Goal: Complete Application Form: Complete application form

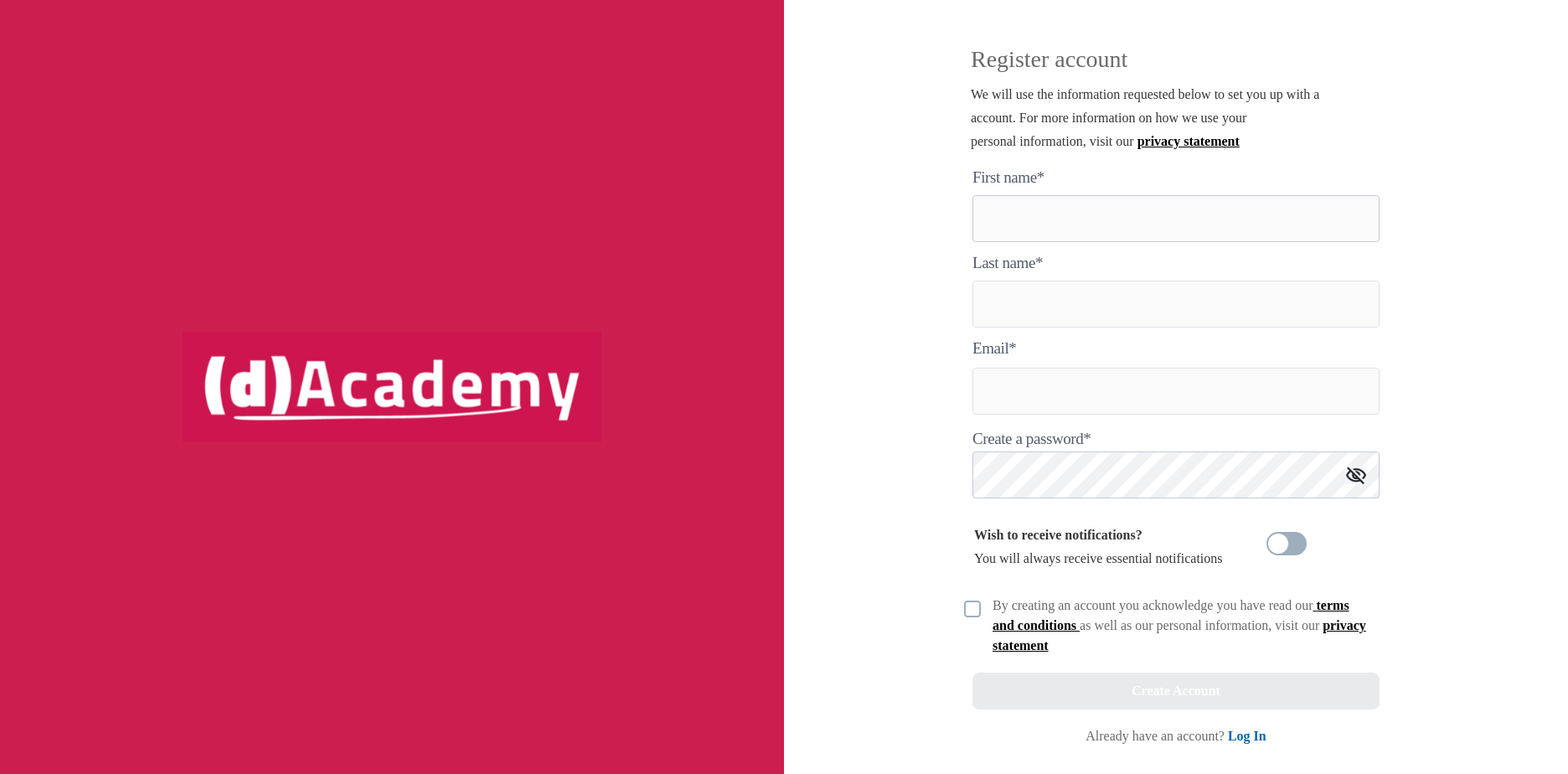
click at [1031, 198] on here "text" at bounding box center [1176, 218] width 407 height 46
type here "*******"
type input "*****"
type input "**********"
click at [971, 599] on div at bounding box center [971, 607] width 16 height 23
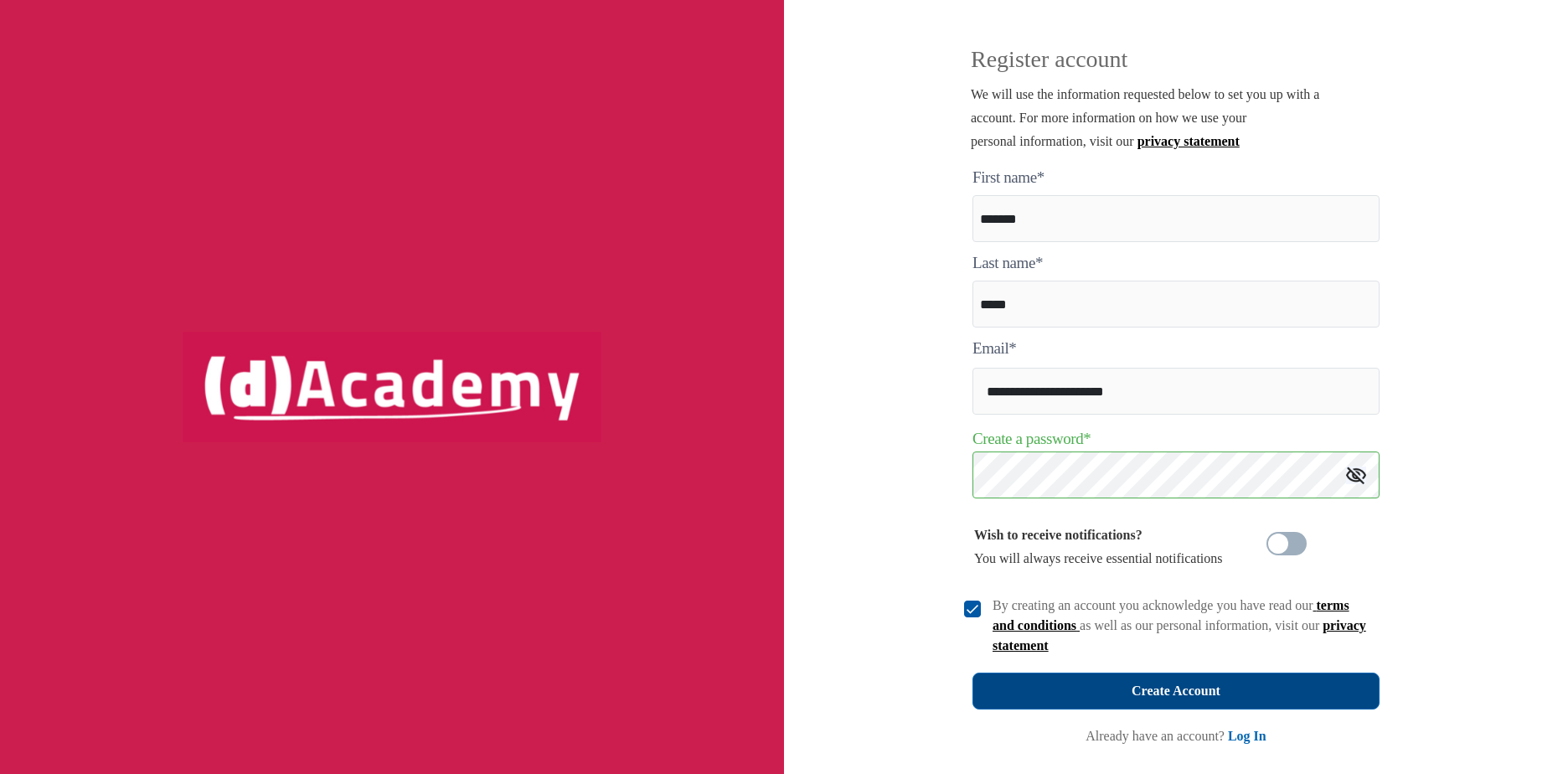
click at [1087, 685] on button "Create Account" at bounding box center [1176, 691] width 407 height 37
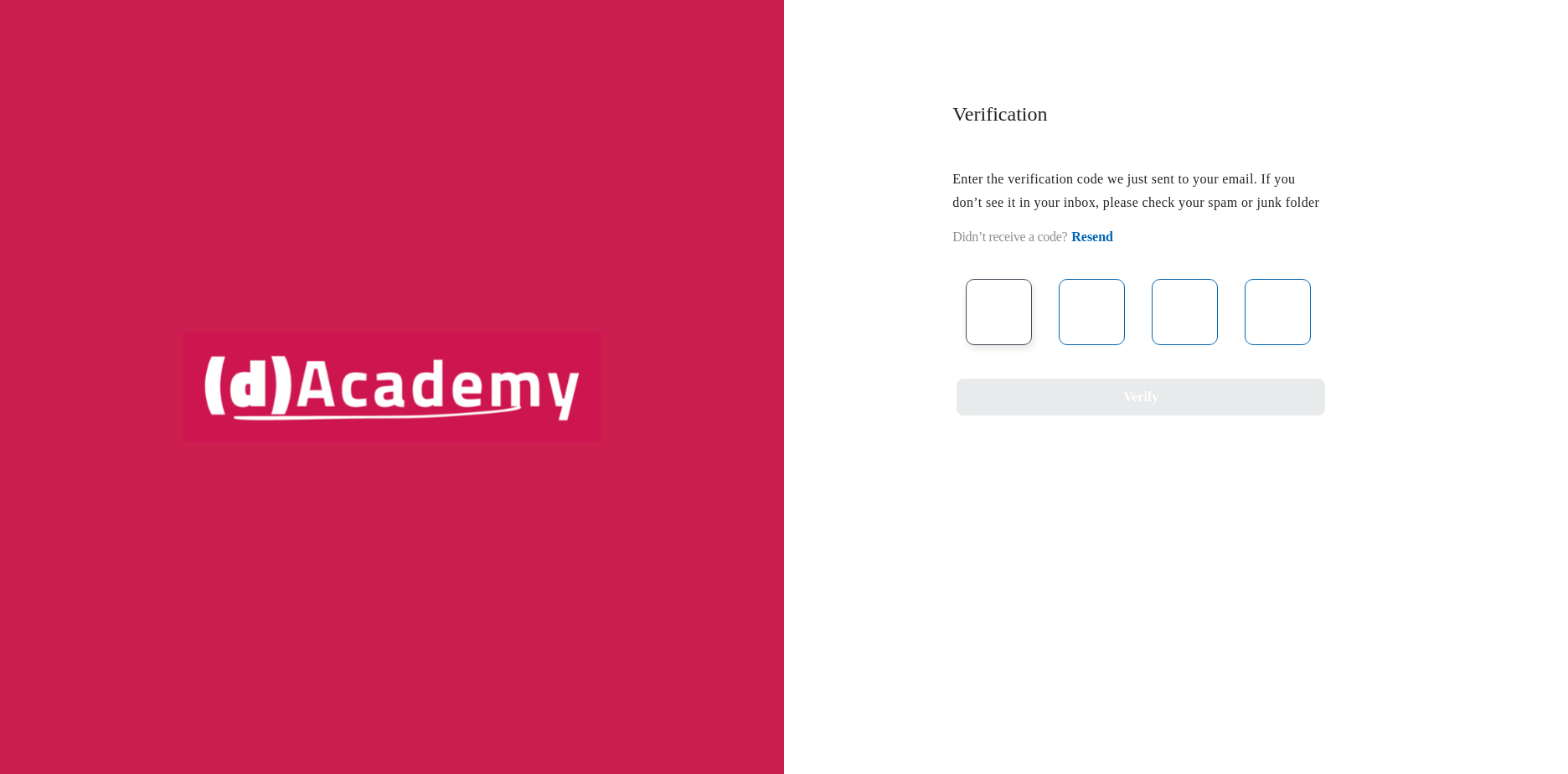
click at [1021, 344] on input "text" at bounding box center [999, 312] width 66 height 66
type input "*"
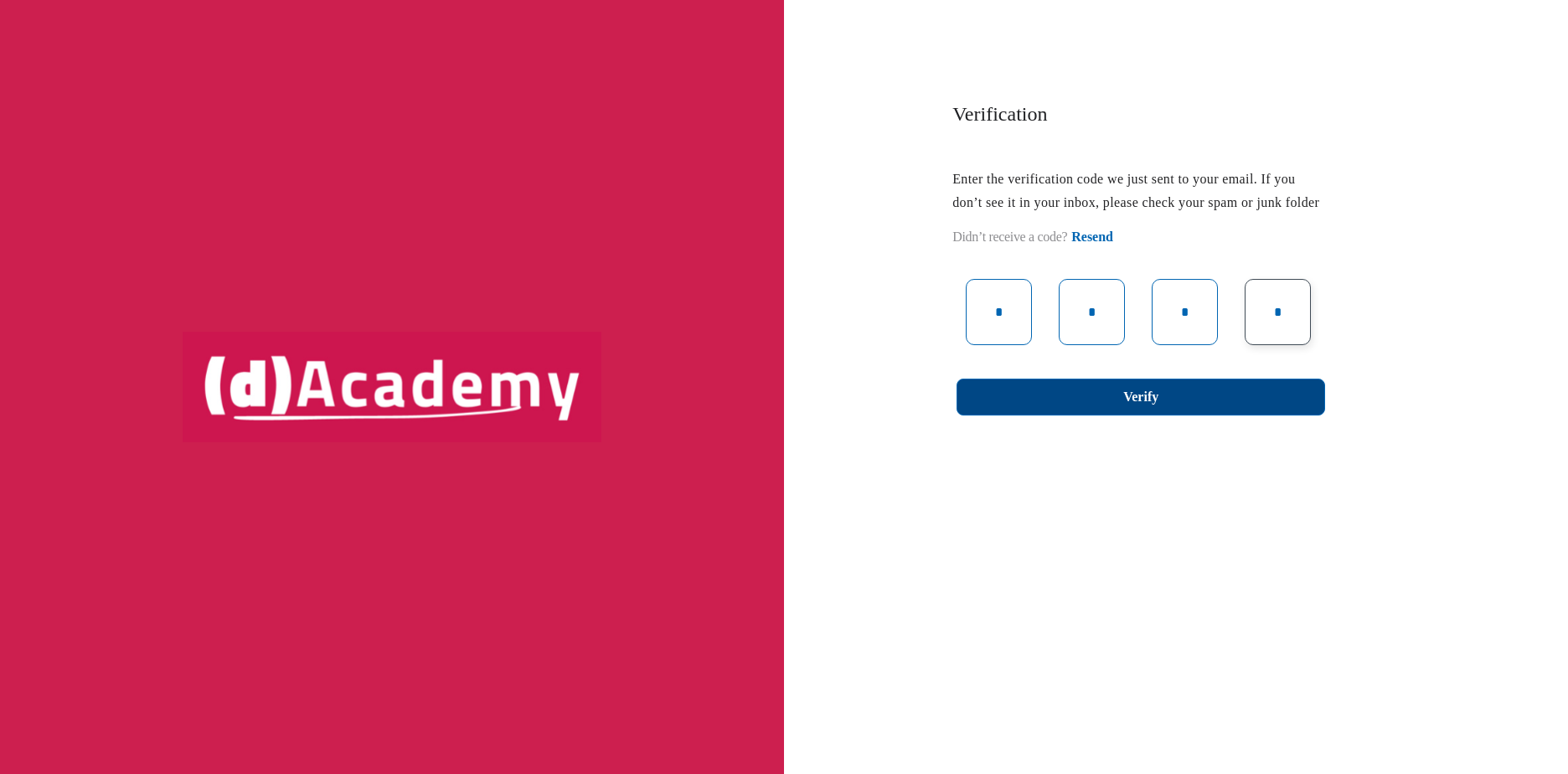
type input "*"
click at [1203, 414] on button "Verify" at bounding box center [1141, 397] width 368 height 37
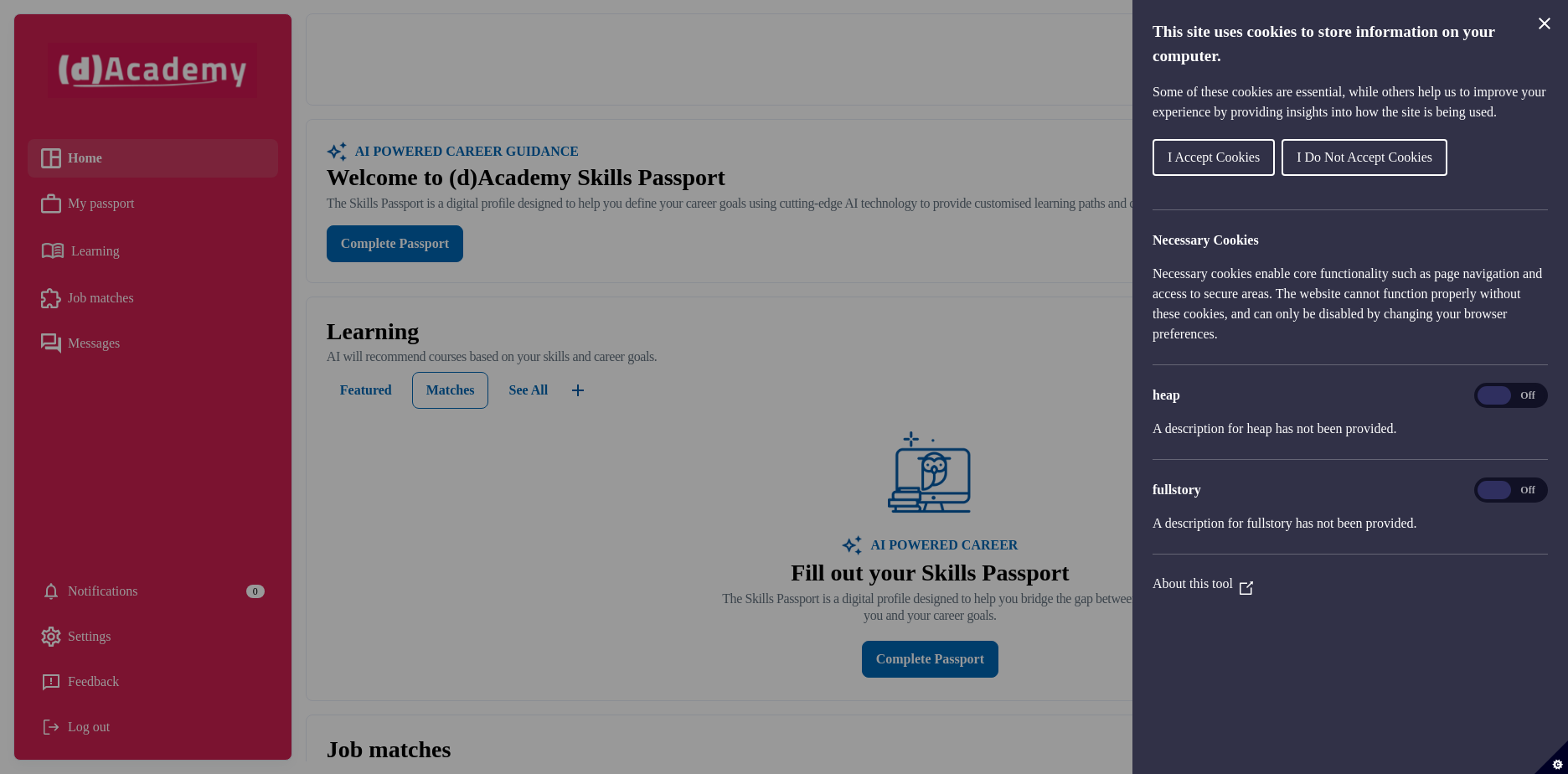
click at [1214, 164] on span "I Accept Cookies" at bounding box center [1213, 157] width 92 height 15
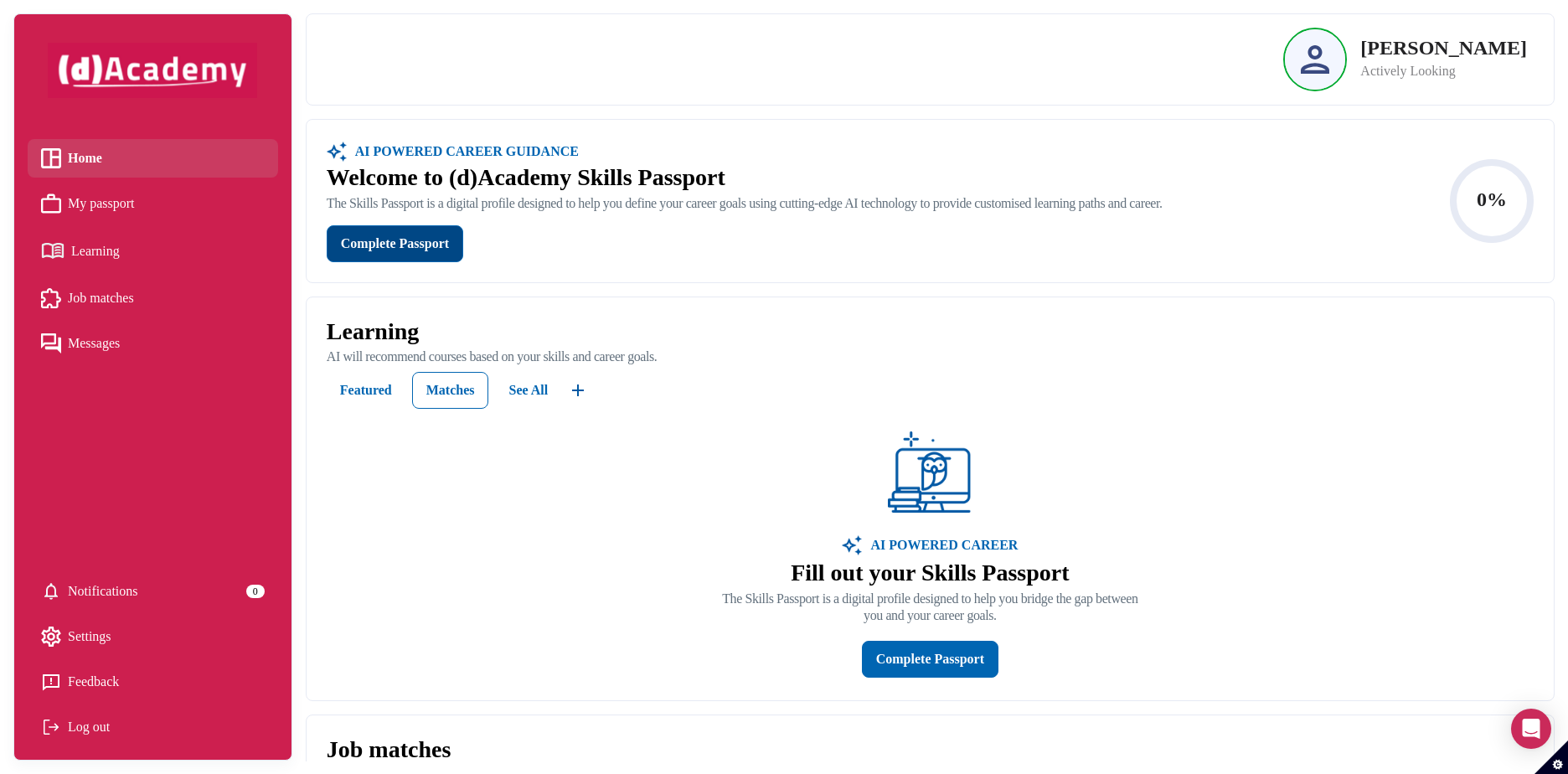
click at [451, 259] on button "Complete Passport" at bounding box center [394, 244] width 137 height 37
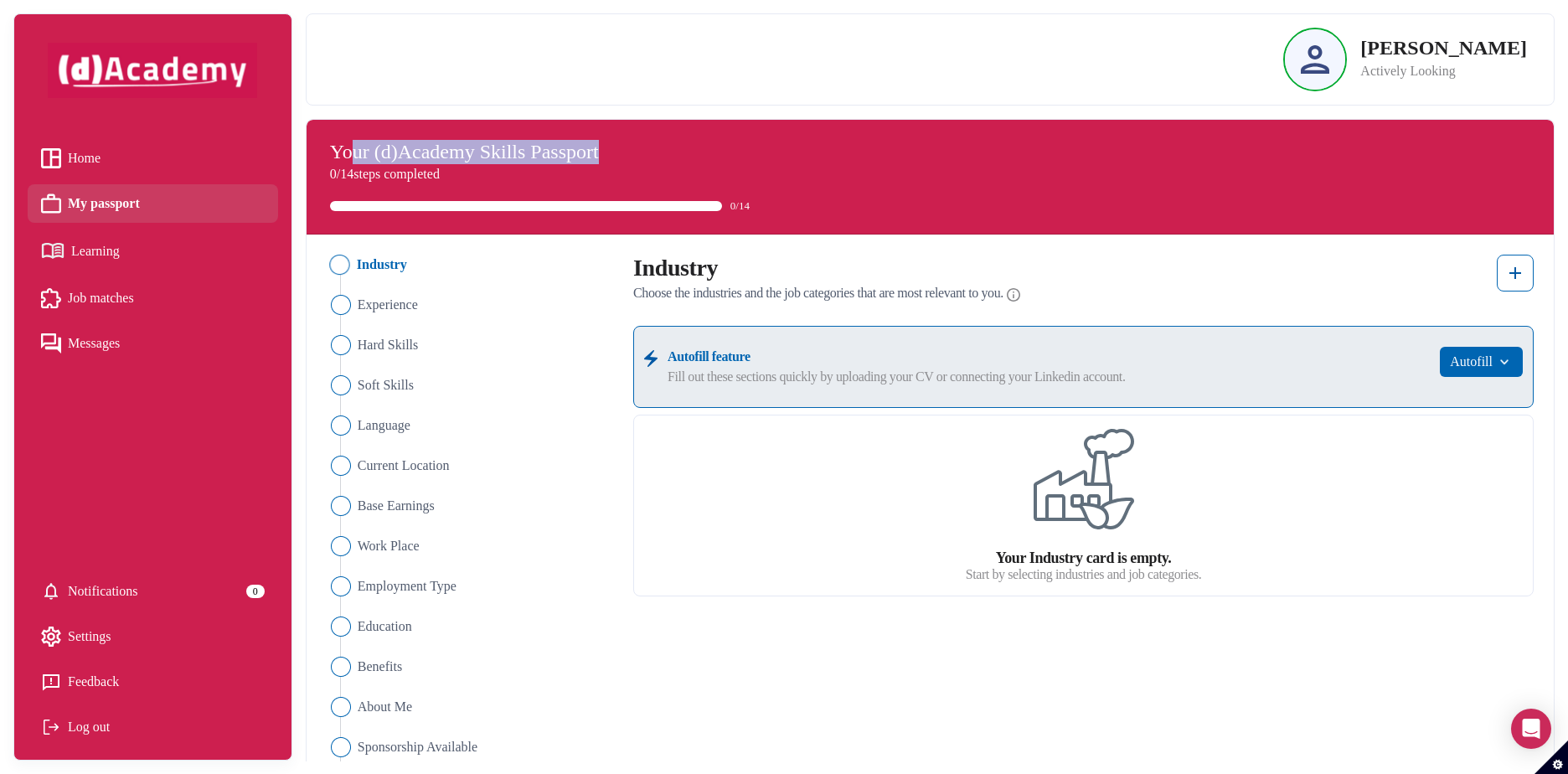
drag, startPoint x: 349, startPoint y: 158, endPoint x: 632, endPoint y: 152, distance: 283.1
click at [632, 152] on h4 "Your (d)Academy Skills Passport" at bounding box center [930, 151] width 1200 height 24
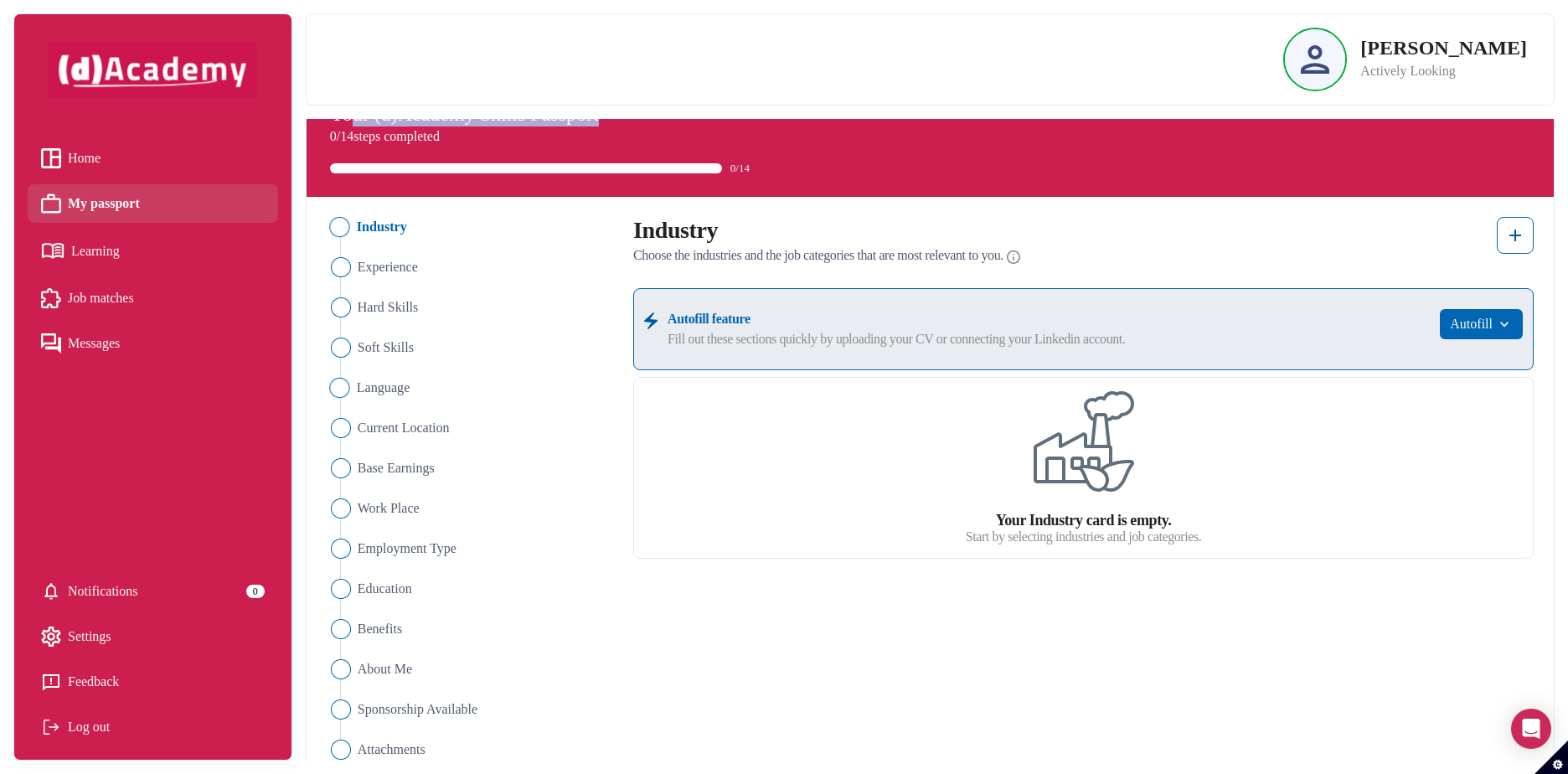
scroll to position [57, 0]
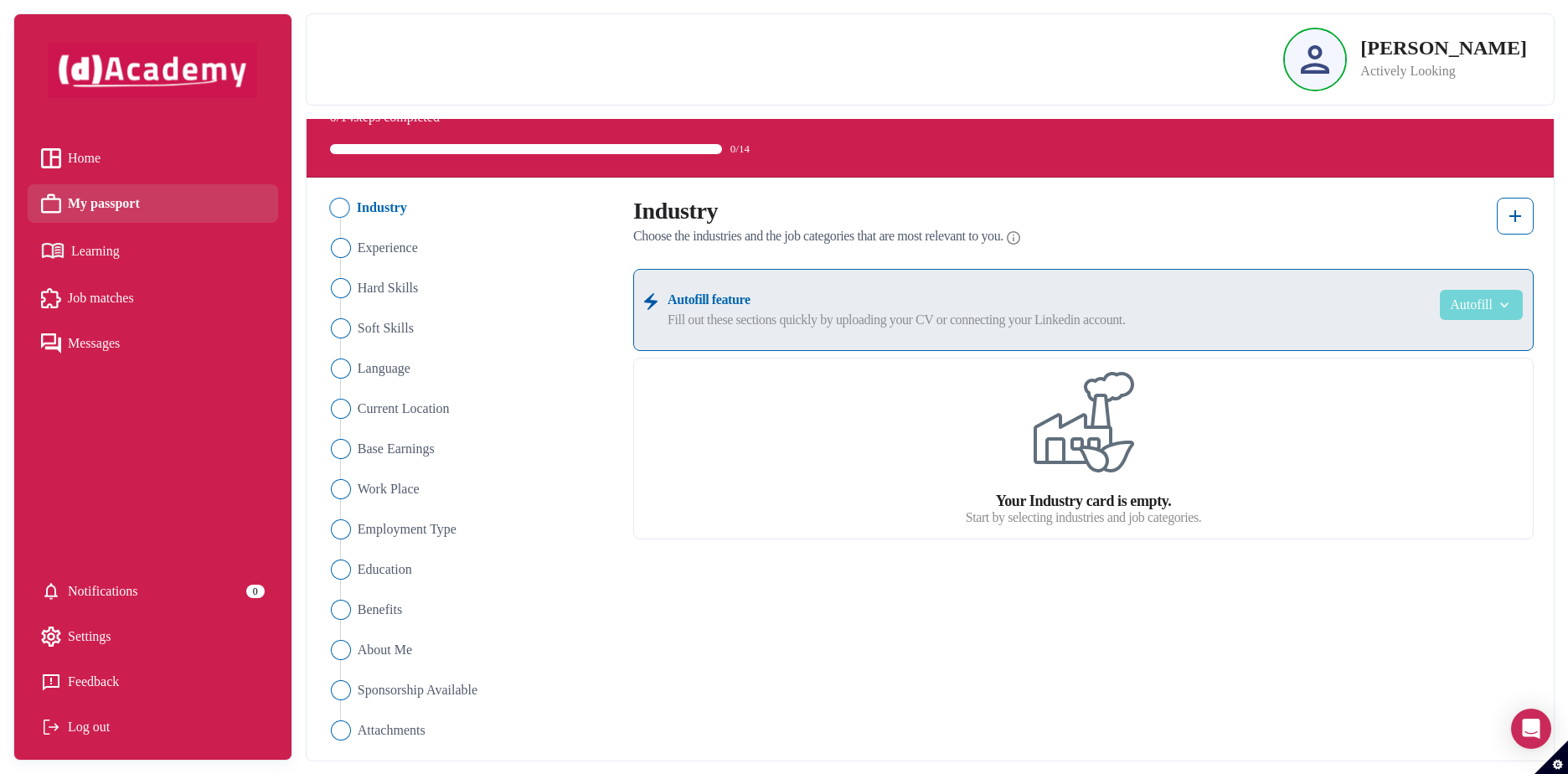
click at [1497, 306] on img "button" at bounding box center [1502, 304] width 20 height 16
click at [1545, 216] on div "Industry Experience Hard Skills Soft Skills Language Current Location Base Earn…" at bounding box center [930, 469] width 1247 height 583
click at [1531, 216] on button at bounding box center [1515, 216] width 37 height 37
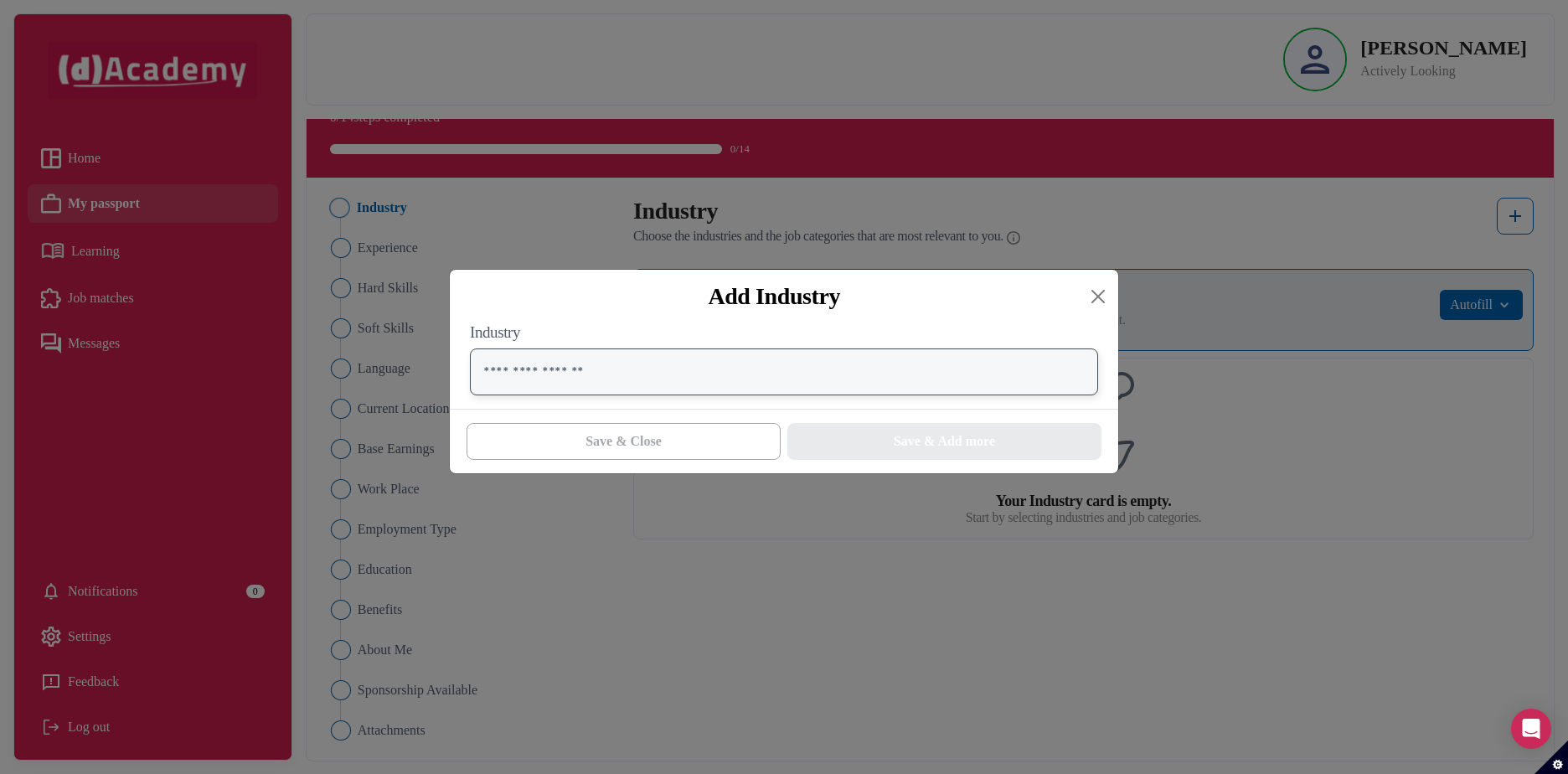
click at [671, 381] on input "text" at bounding box center [784, 372] width 629 height 46
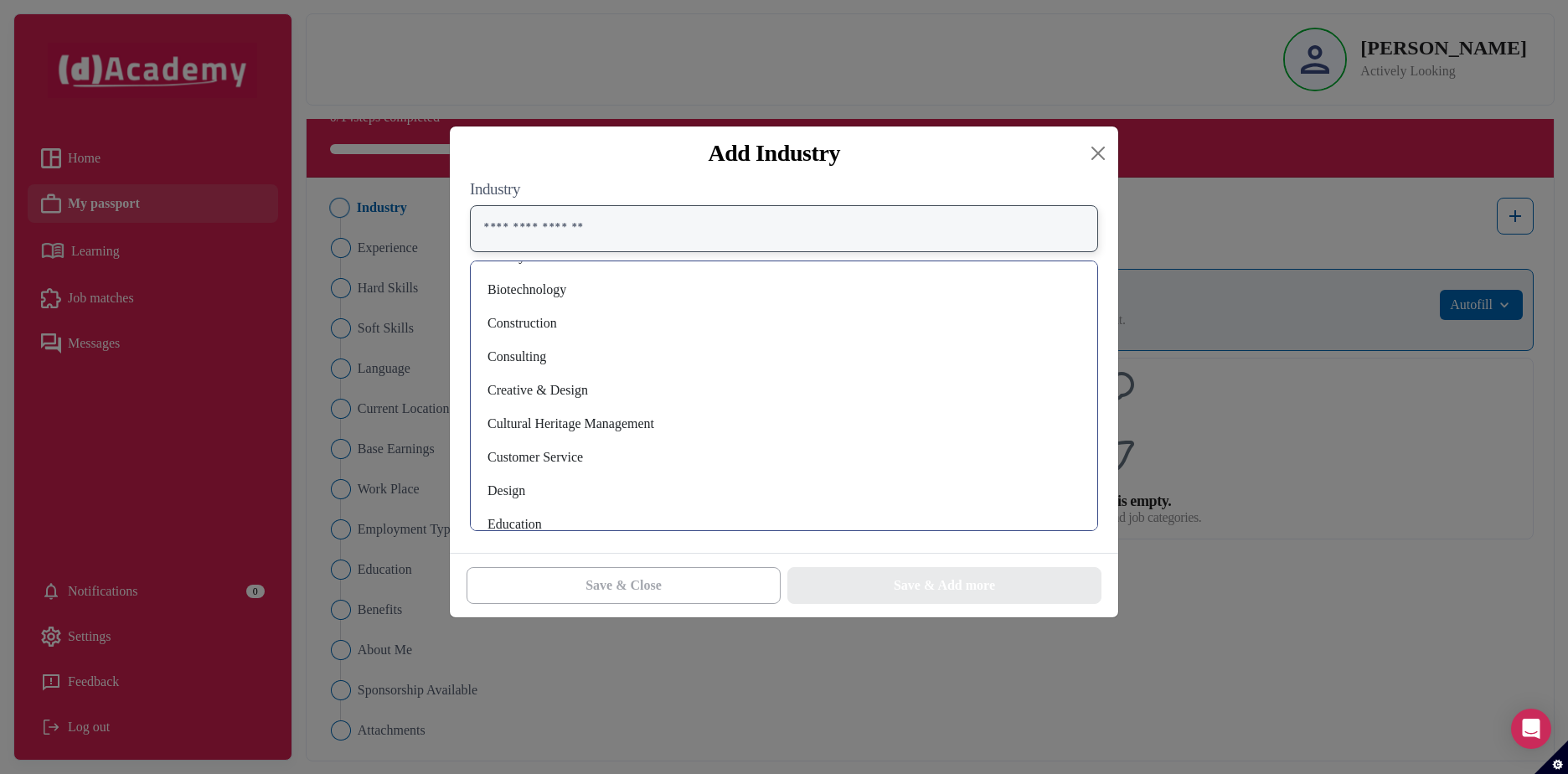
scroll to position [168, 0]
click at [510, 357] on div "Consulting" at bounding box center [784, 356] width 600 height 27
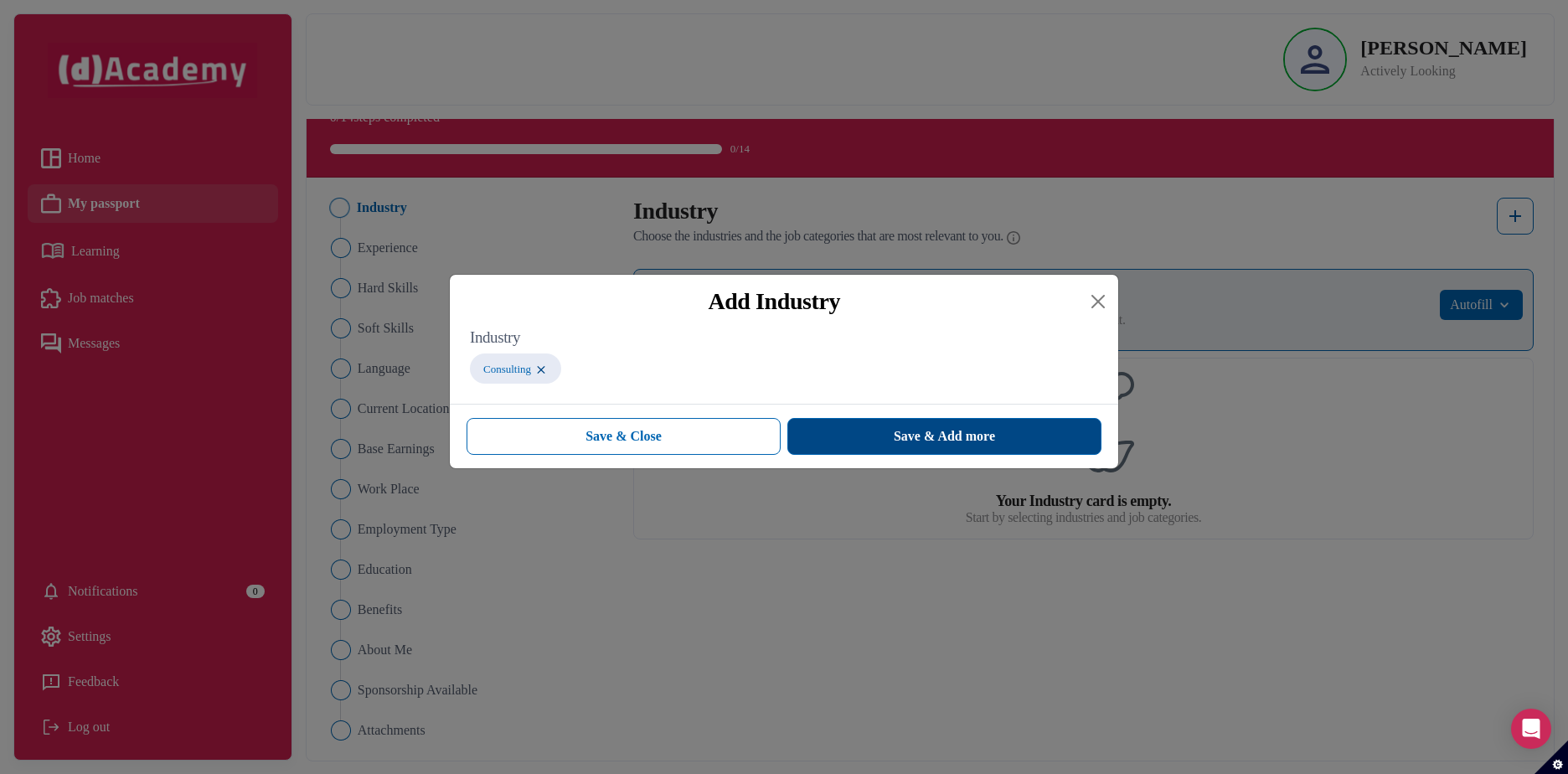
click at [873, 443] on button "Save & Add more" at bounding box center [944, 436] width 314 height 37
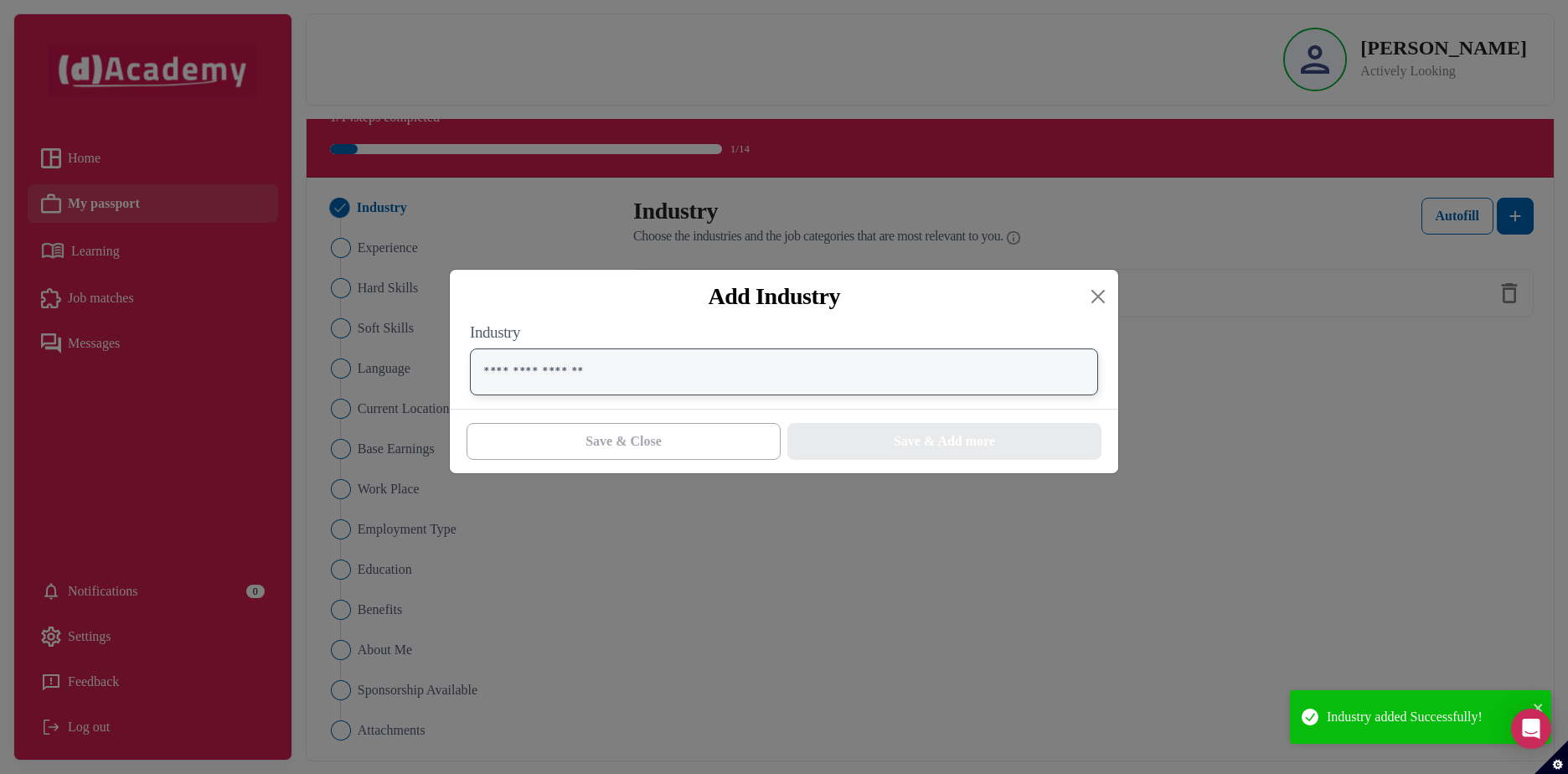
click at [734, 364] on input "text" at bounding box center [784, 372] width 629 height 46
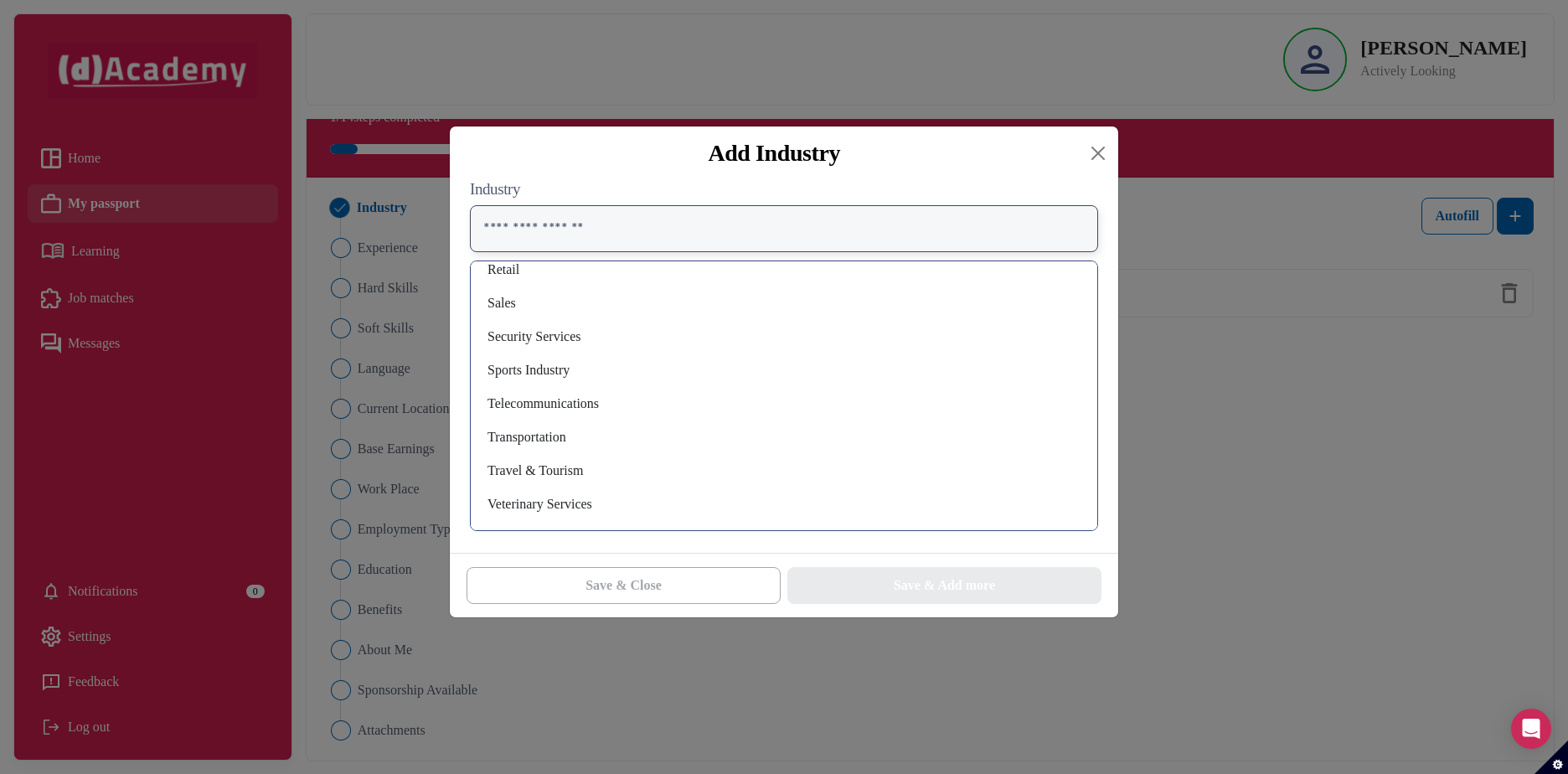
scroll to position [1259, 0]
click at [556, 397] on div "Telecommunications" at bounding box center [784, 403] width 600 height 27
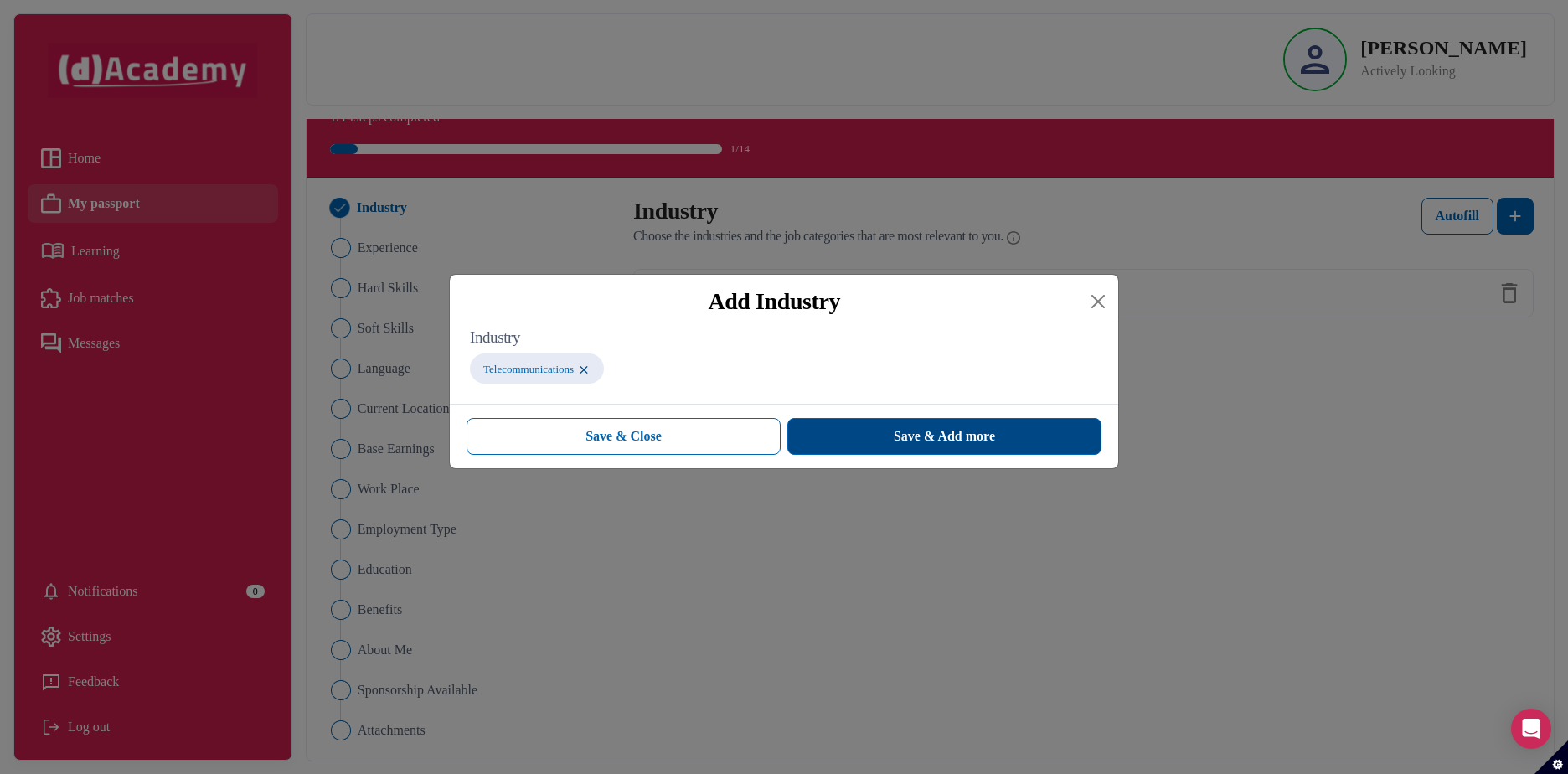
click at [895, 447] on span "Save & Add more" at bounding box center [944, 436] width 102 height 20
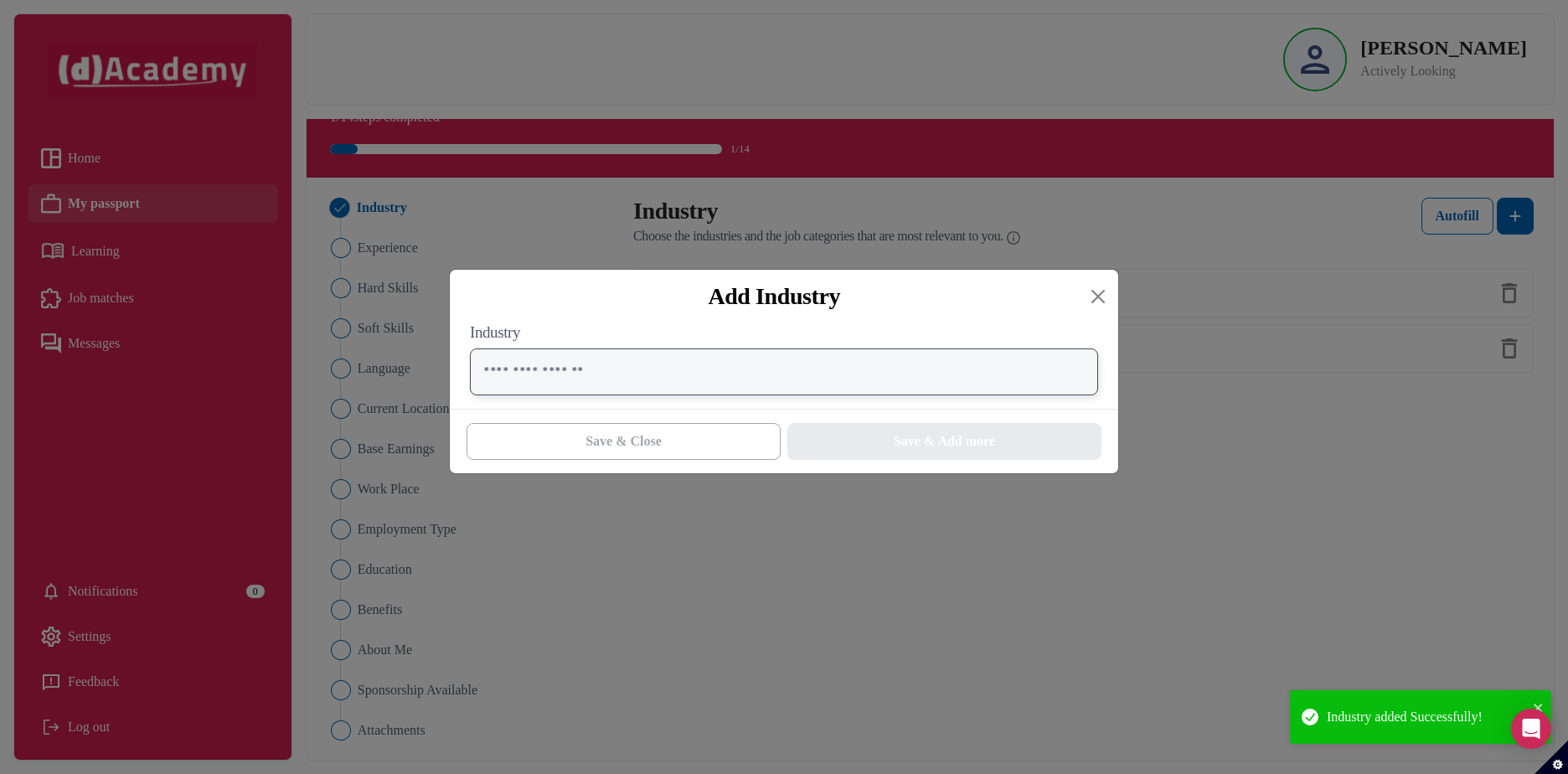
click at [872, 384] on input "text" at bounding box center [784, 372] width 629 height 46
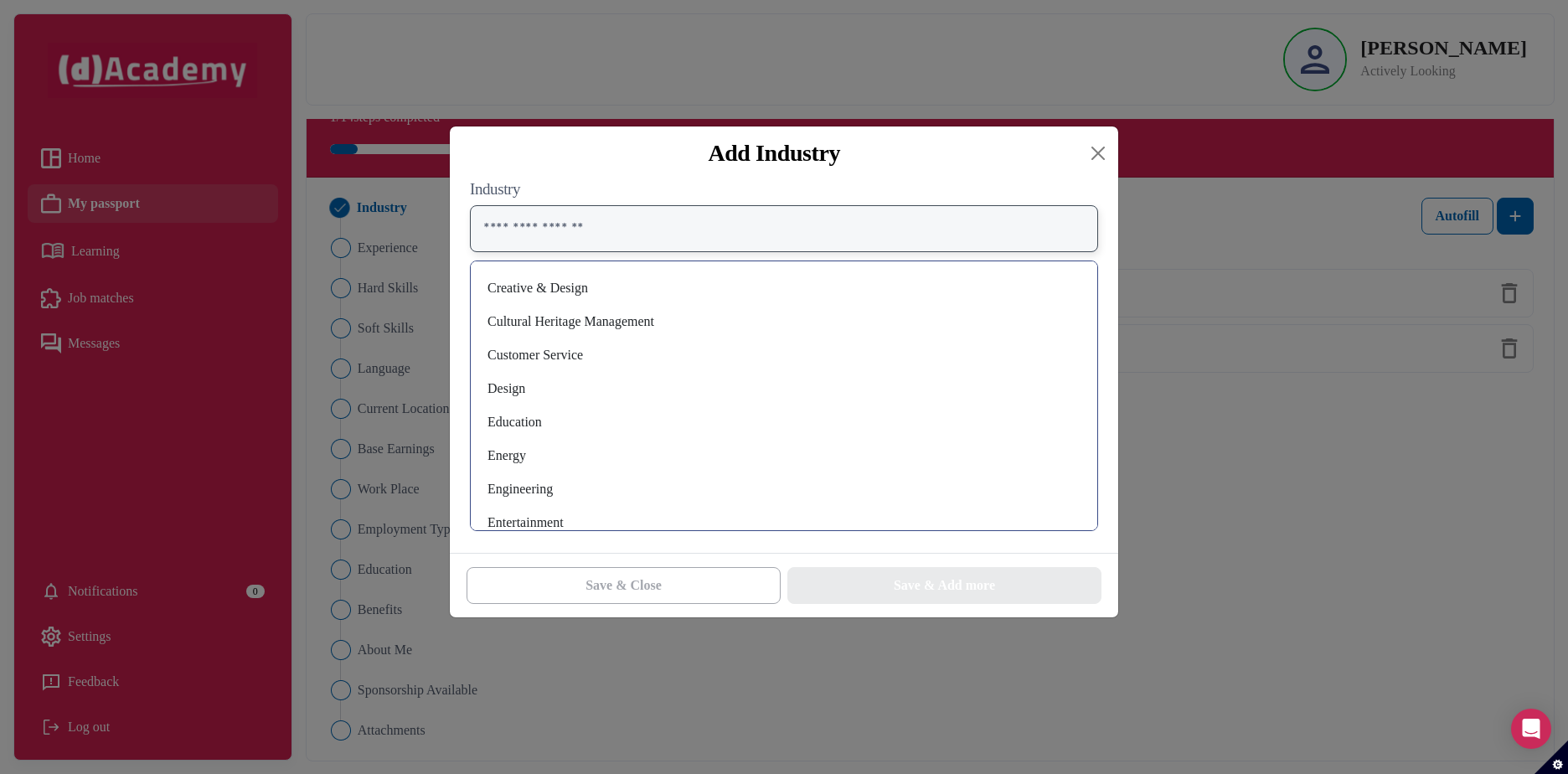
scroll to position [251, 0]
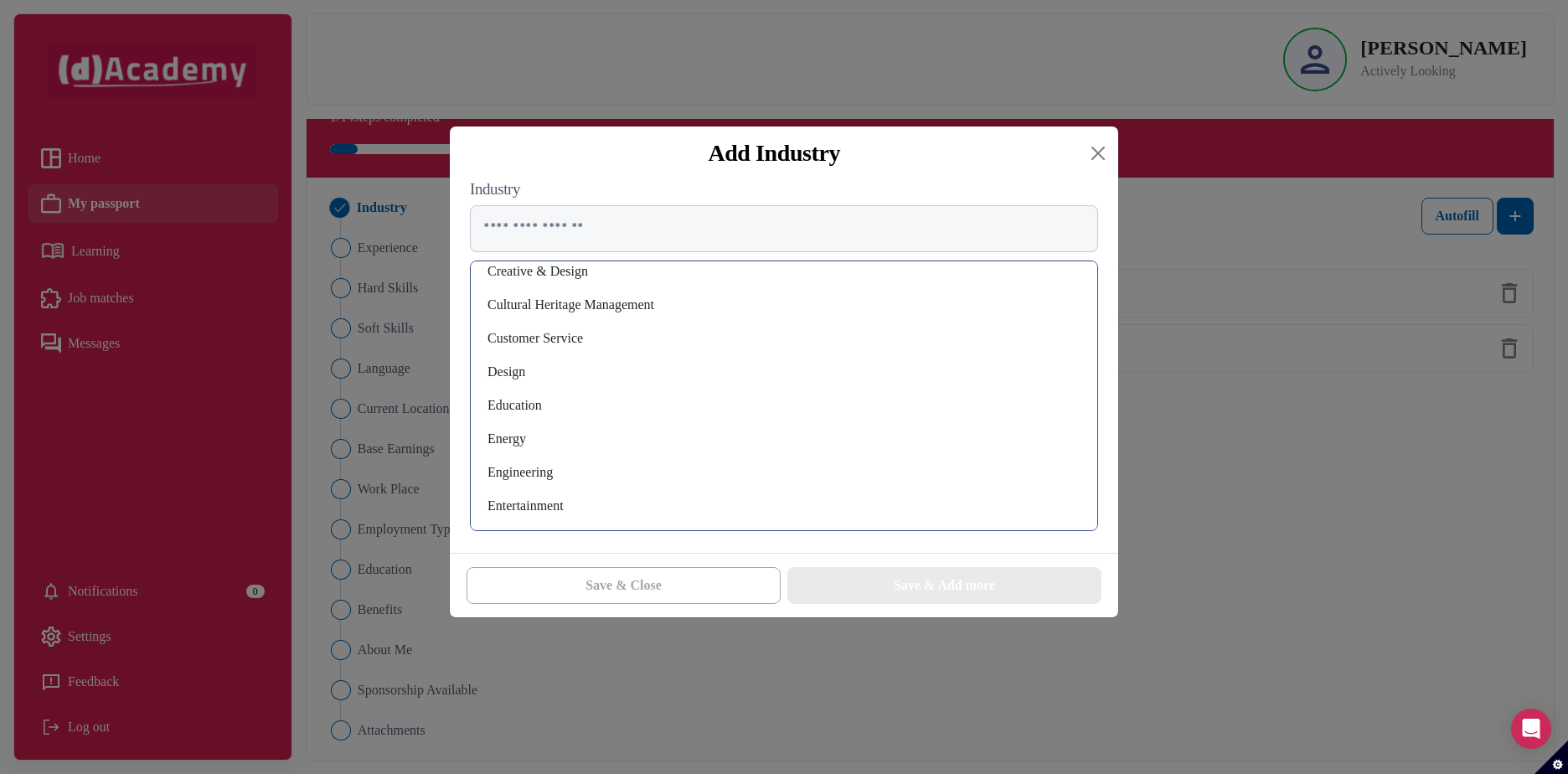
click at [569, 336] on div "Customer Service" at bounding box center [784, 339] width 600 height 27
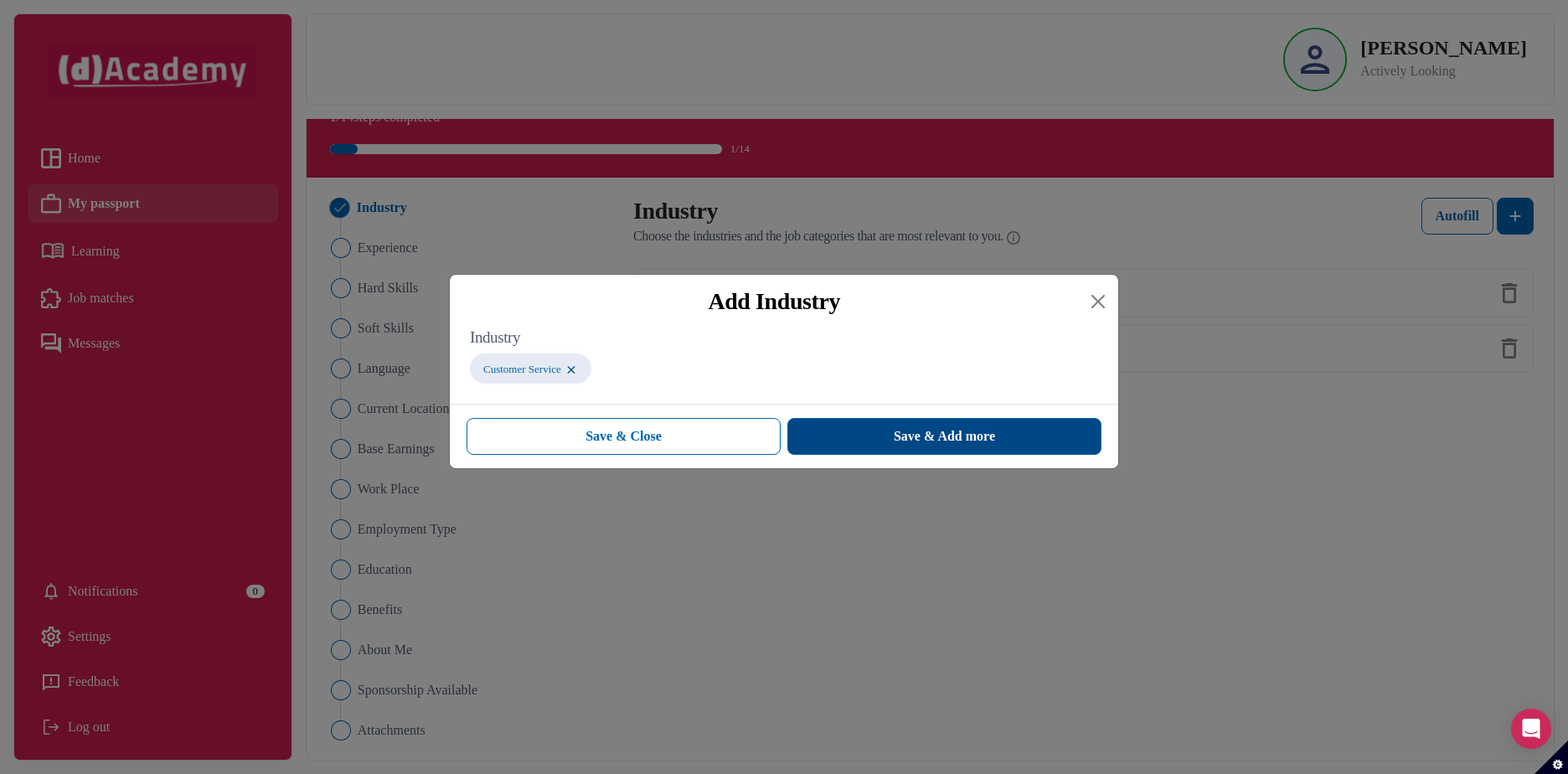
click at [990, 440] on span "Save & Add more" at bounding box center [944, 436] width 102 height 20
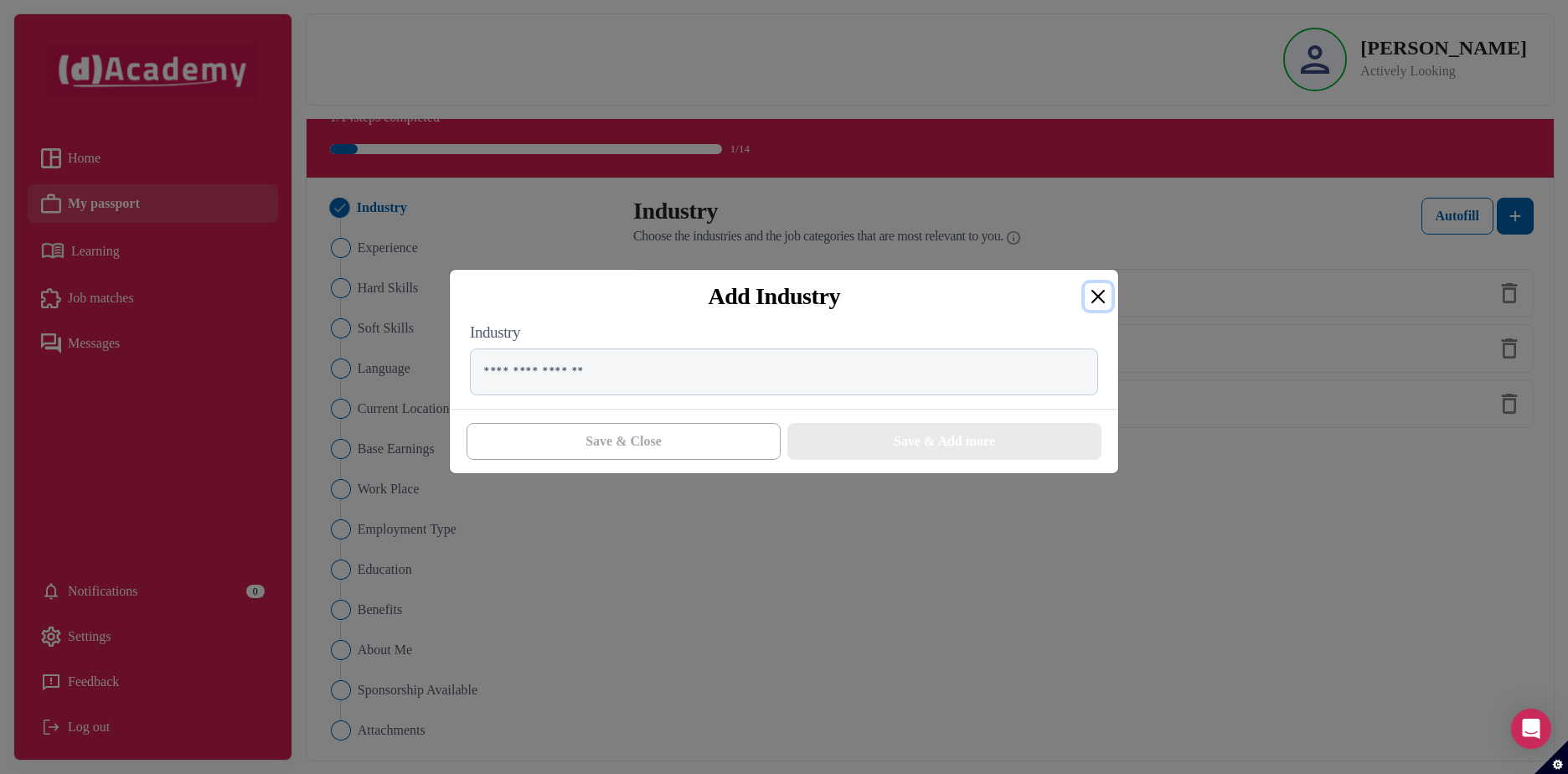
click at [1097, 299] on button "Close" at bounding box center [1098, 296] width 27 height 27
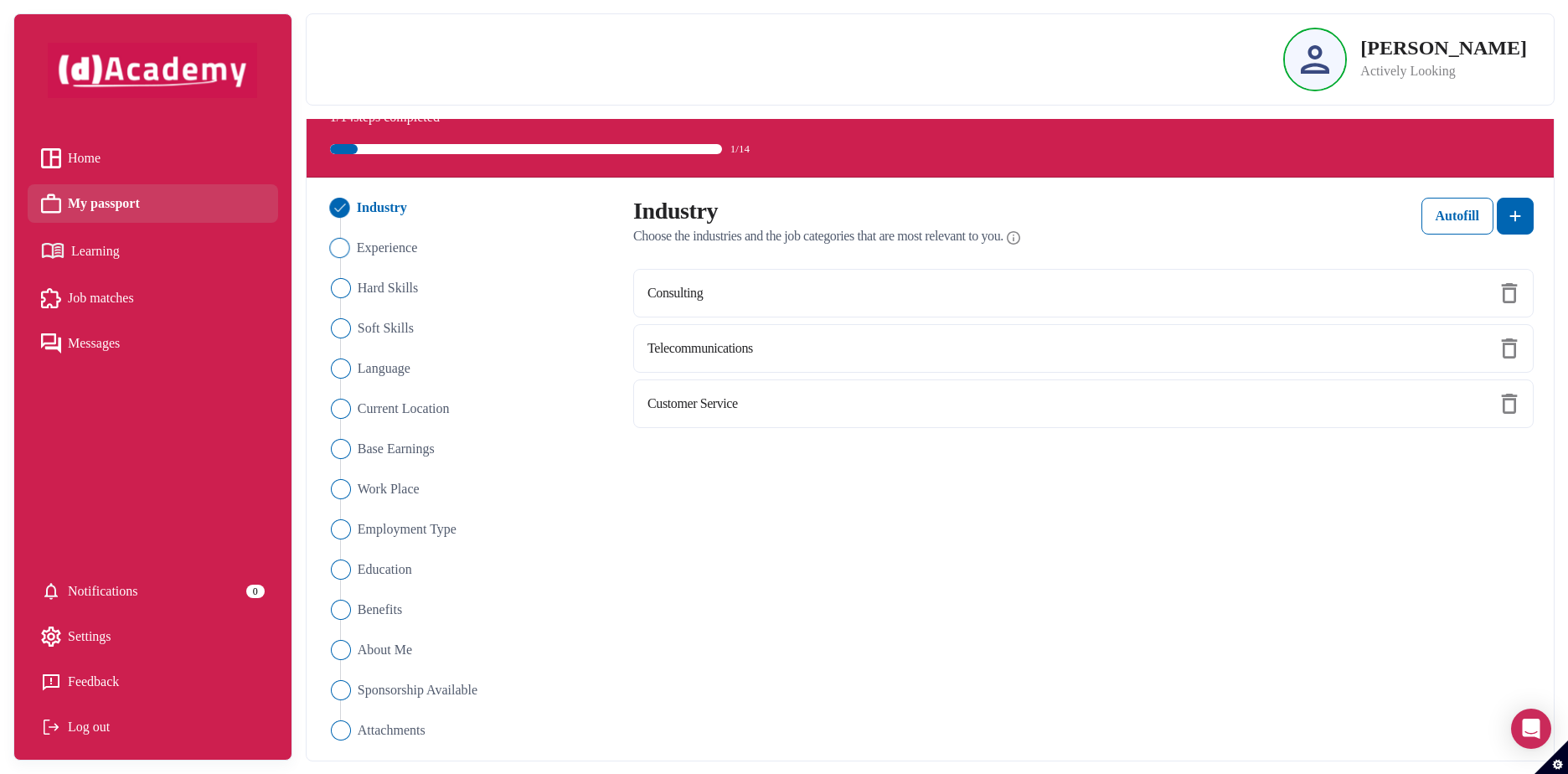
click at [407, 242] on span "Experience" at bounding box center [386, 248] width 61 height 20
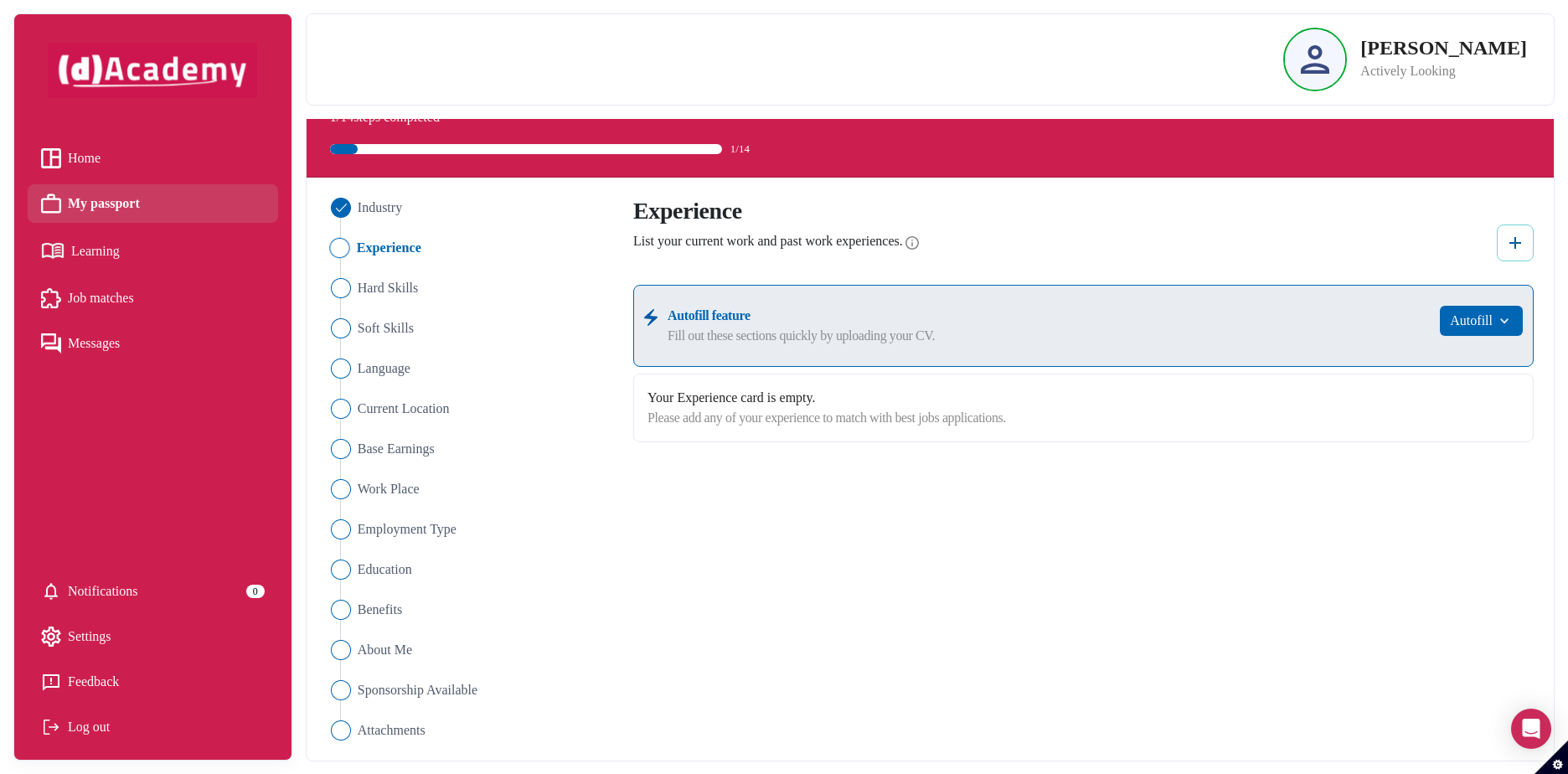
click at [1514, 257] on button at bounding box center [1515, 243] width 37 height 37
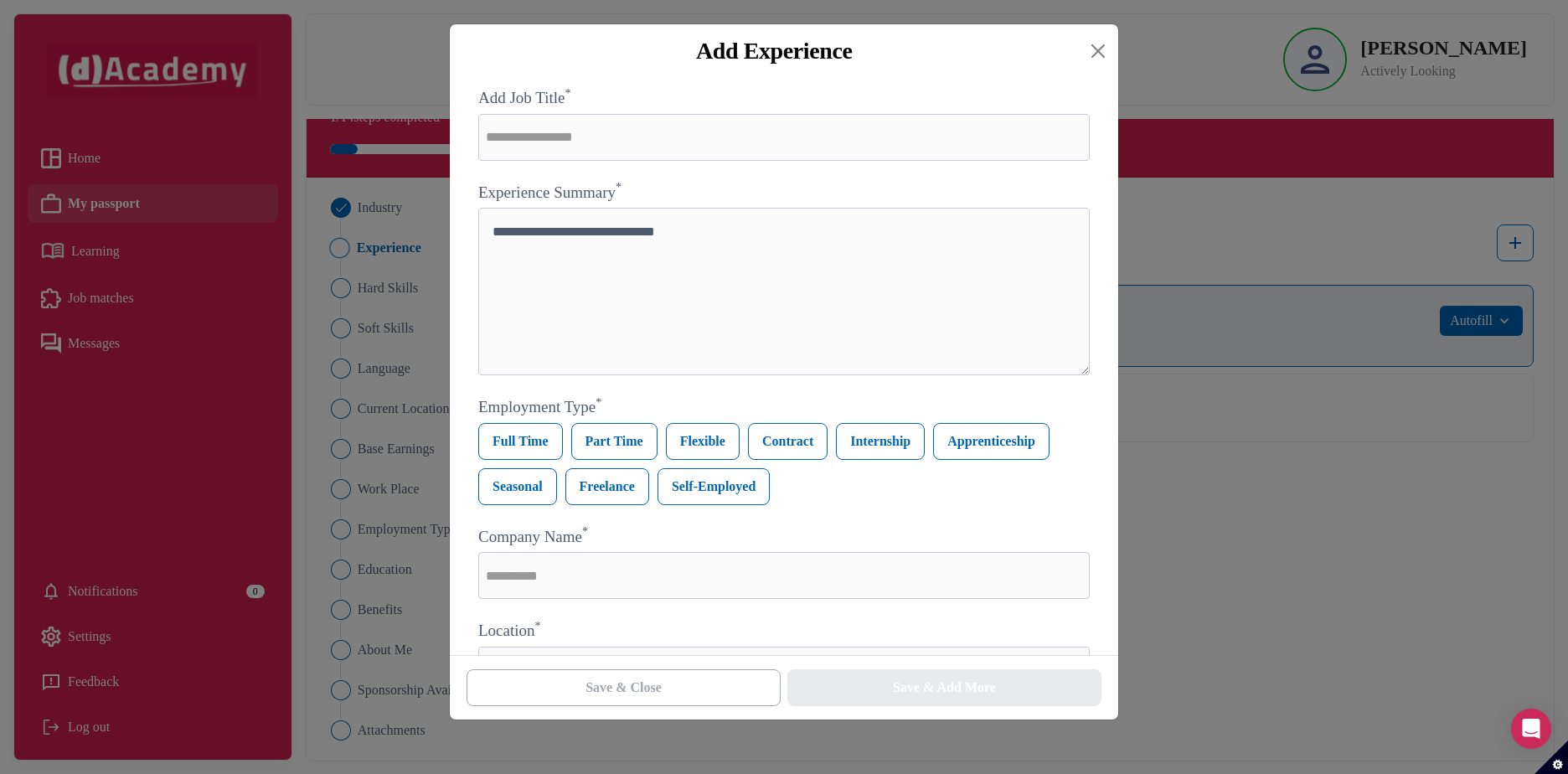
click at [1161, 511] on div "Add Experience Add Job Title * Experience Summary * Employment Type * [DEMOGRAP…" at bounding box center [784, 387] width 1568 height 774
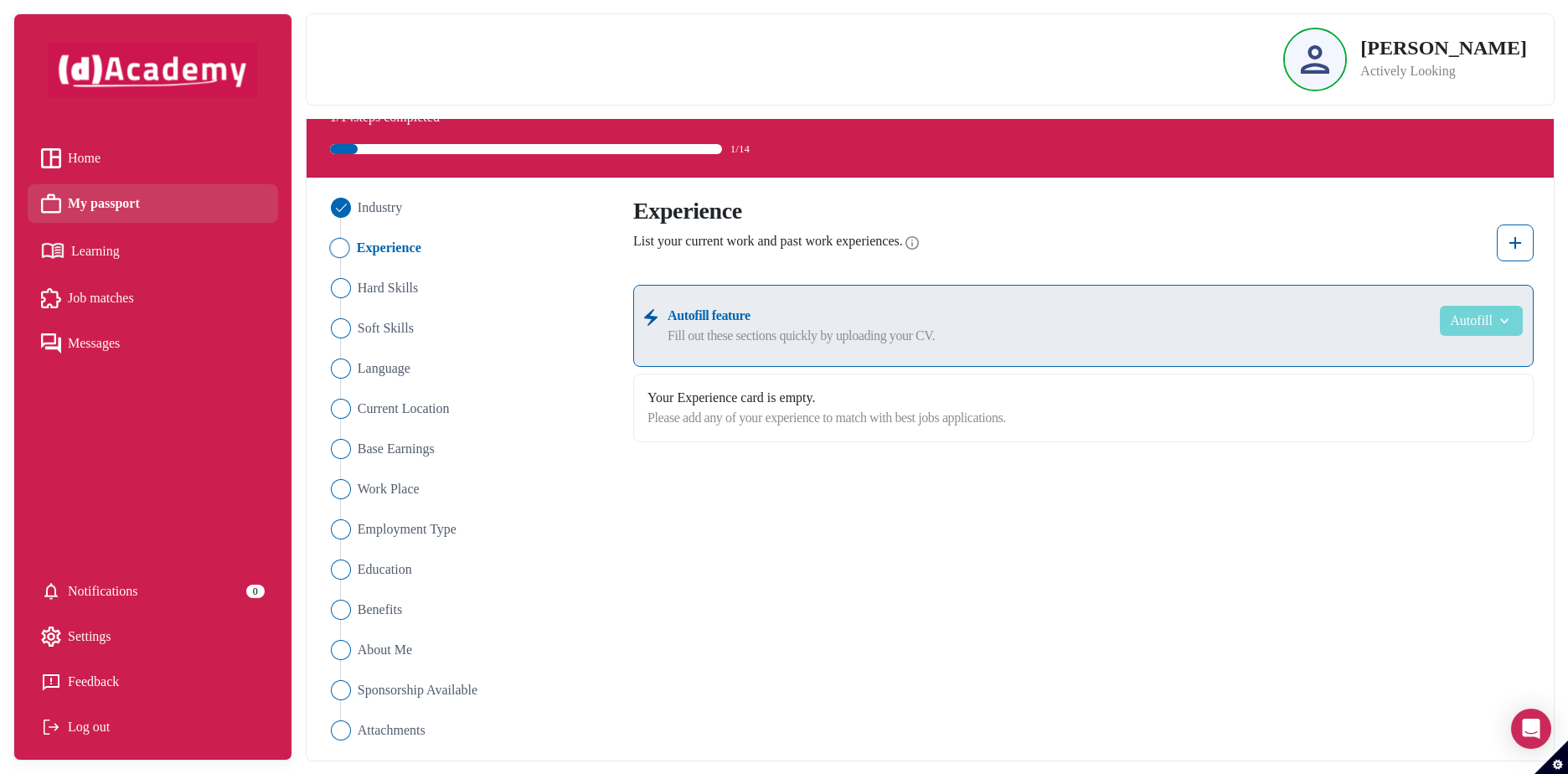
click at [1486, 324] on button "Autofill" at bounding box center [1481, 321] width 83 height 30
click at [1400, 369] on link "Upload from CV" at bounding box center [1456, 361] width 133 height 34
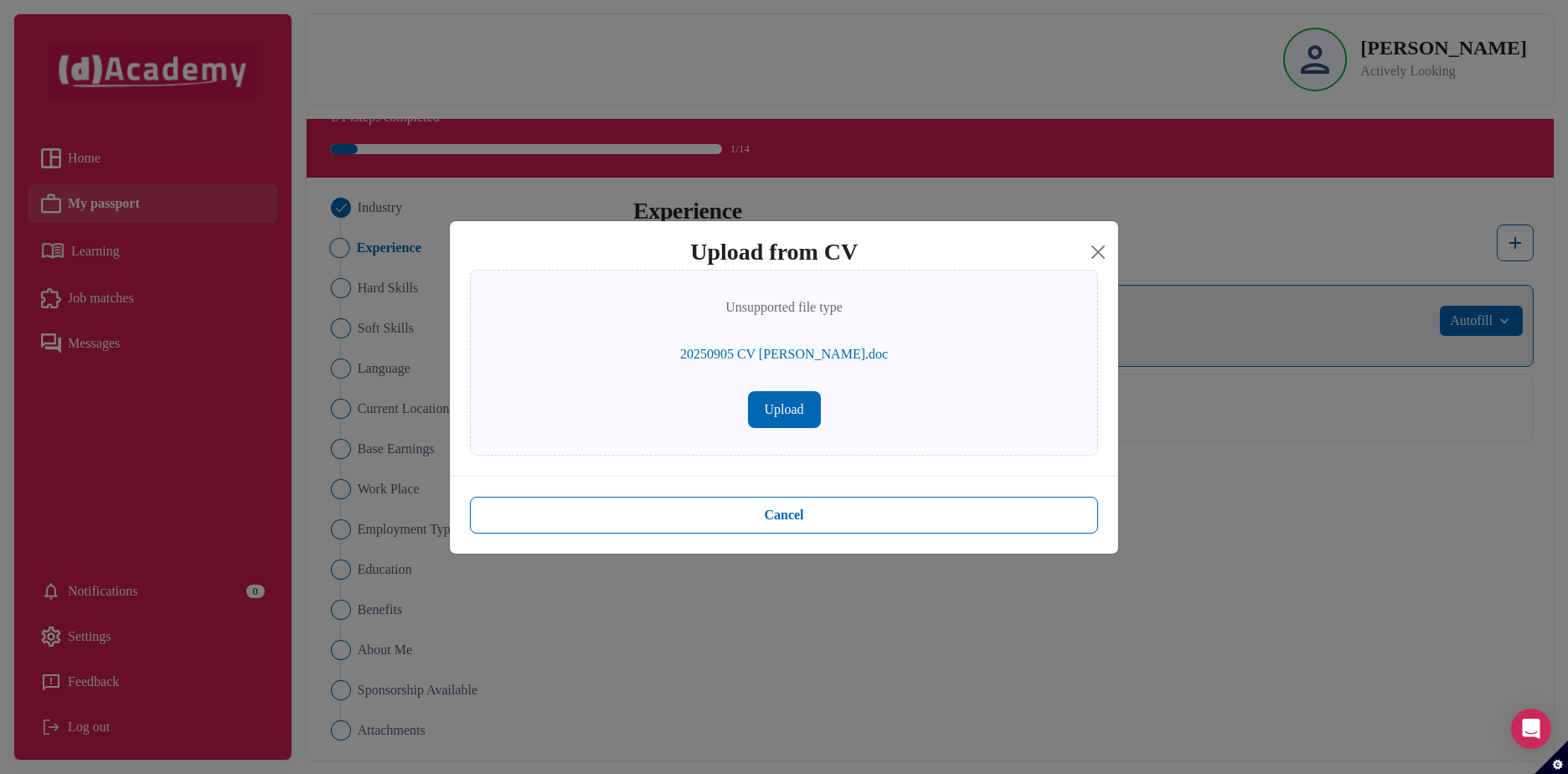
click at [786, 414] on button "Upload" at bounding box center [784, 410] width 73 height 37
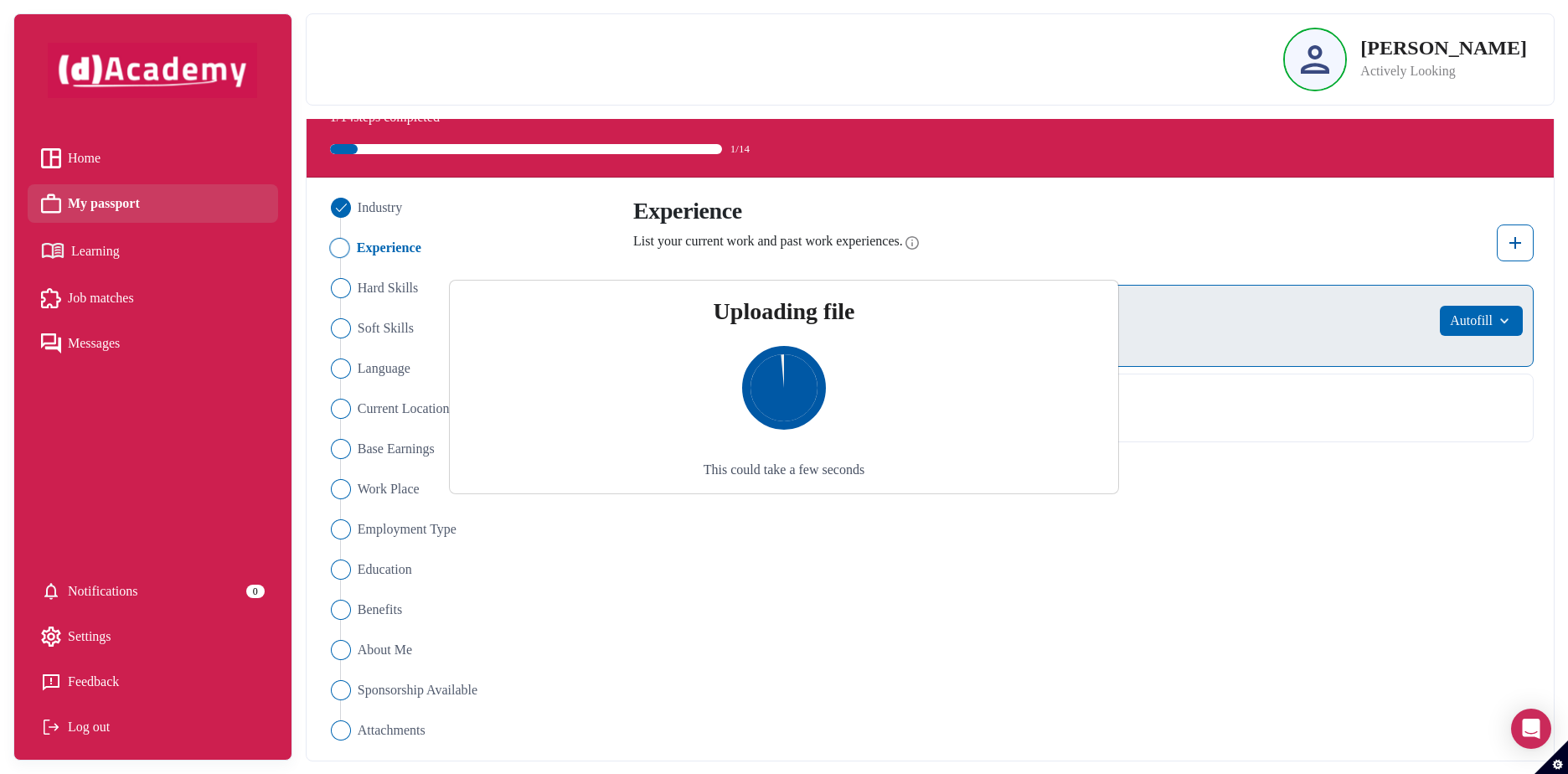
click at [1234, 477] on div "Uploading file This could take a few seconds" at bounding box center [784, 387] width 1568 height 774
